Goal: Task Accomplishment & Management: Manage account settings

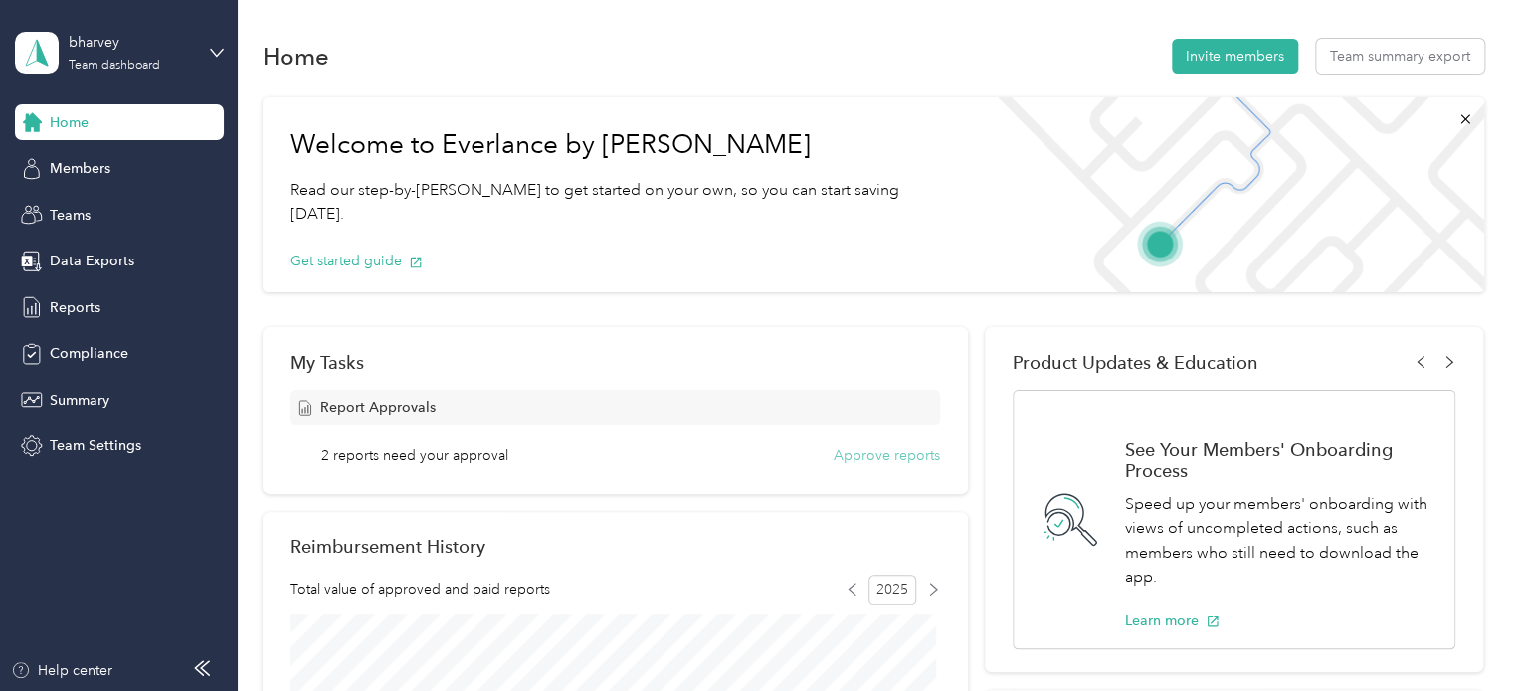
click at [868, 457] on button "Approve reports" at bounding box center [887, 456] width 106 height 21
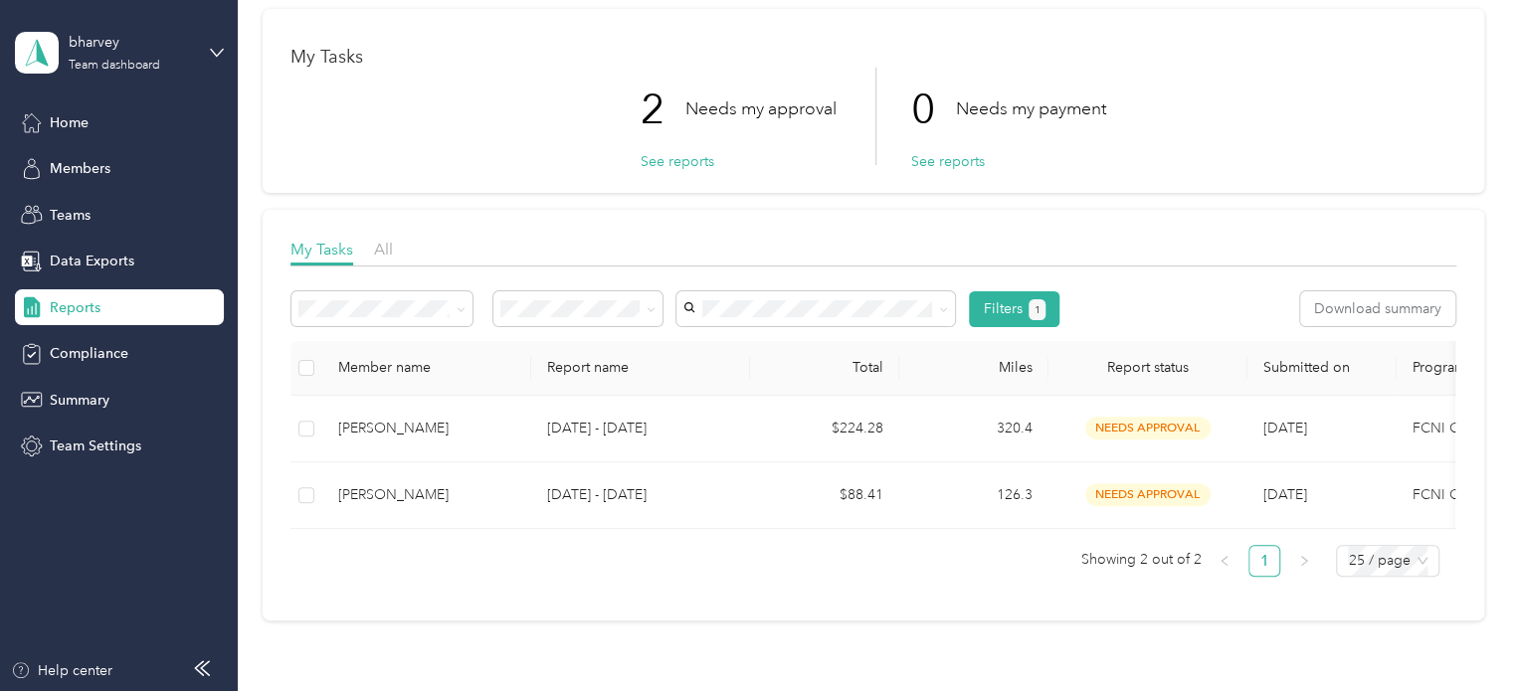
scroll to position [79, 0]
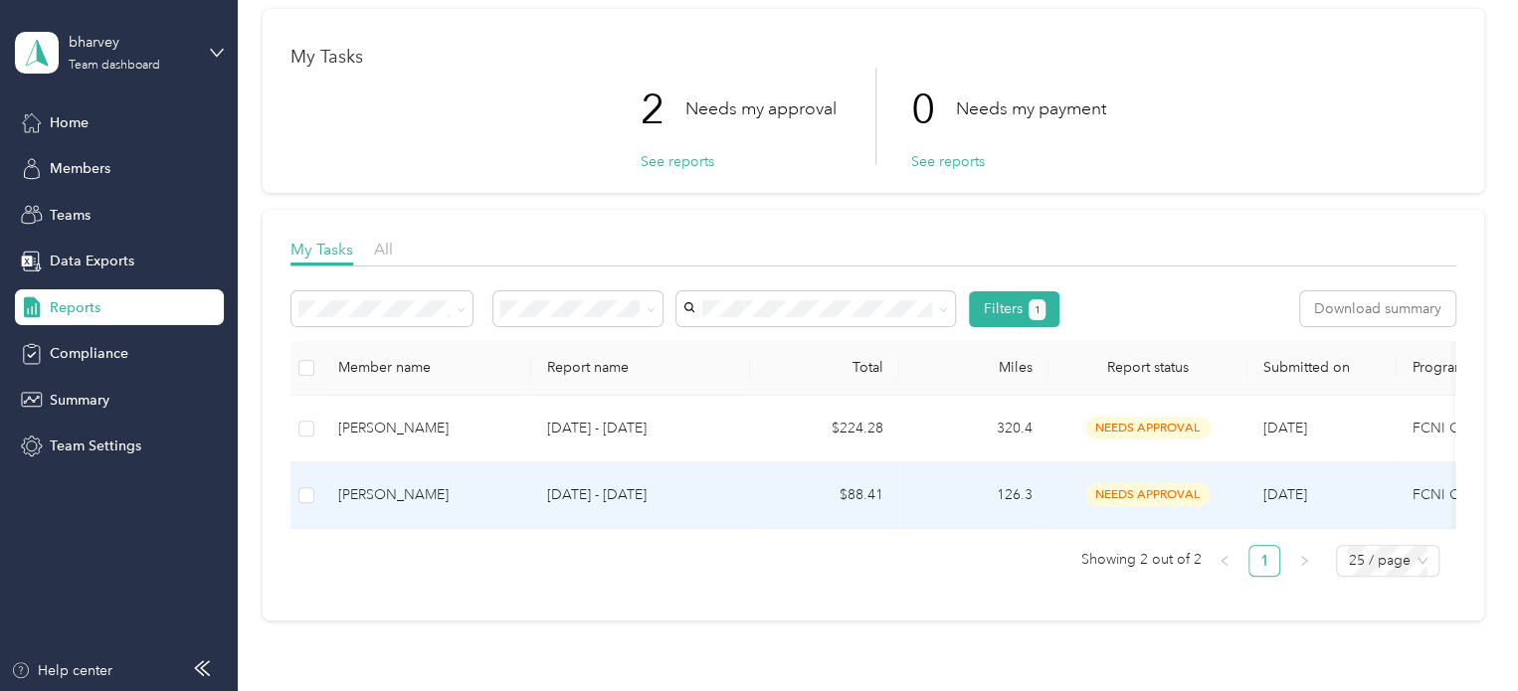
click at [457, 494] on div "[PERSON_NAME]" at bounding box center [426, 496] width 177 height 22
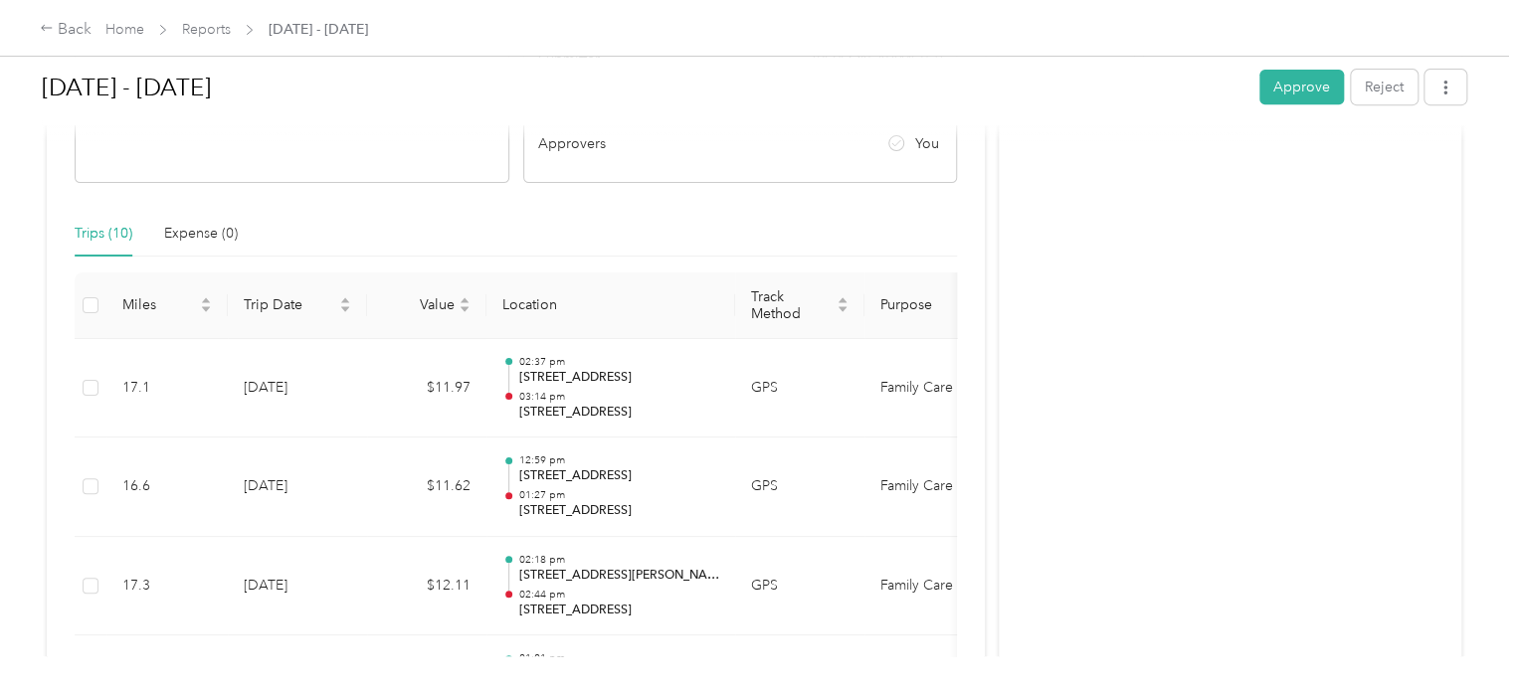
scroll to position [378, 0]
click at [1277, 99] on button "Approve" at bounding box center [1302, 87] width 85 height 35
